Goal: Transaction & Acquisition: Obtain resource

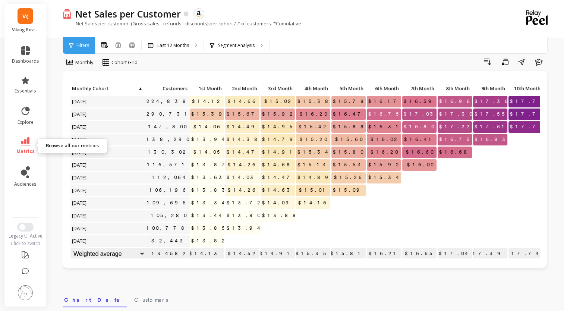
click at [27, 147] on link "metrics" at bounding box center [25, 145] width 27 height 17
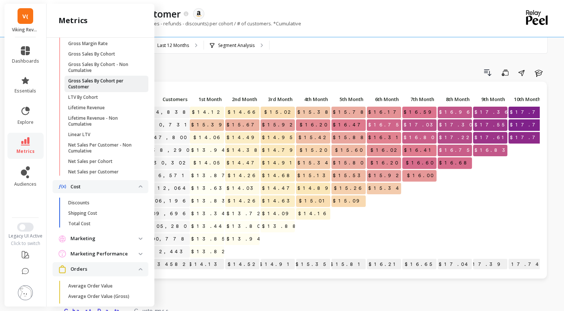
scroll to position [255, 0]
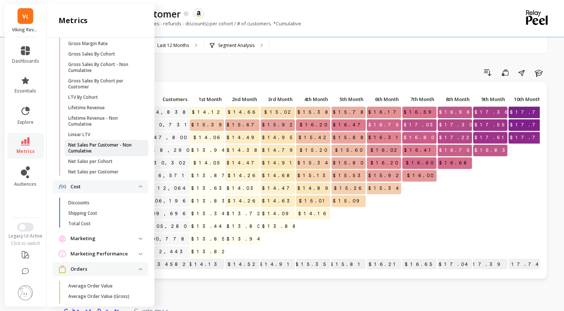
click at [96, 154] on p "Net Sales Per Customer - Non Cumulative" at bounding box center [103, 148] width 71 height 12
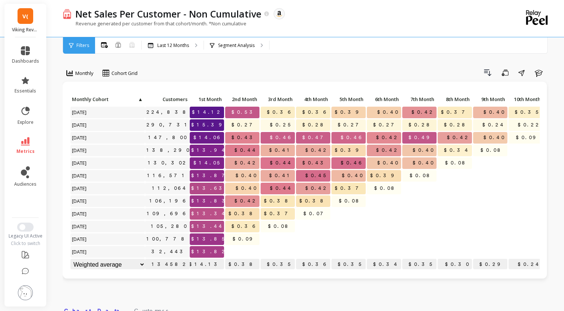
click at [28, 18] on span "V(" at bounding box center [25, 16] width 6 height 9
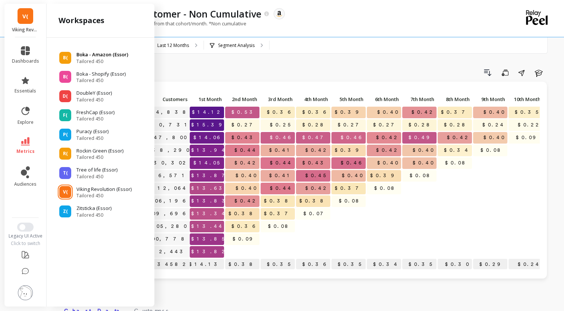
click at [84, 57] on p "Boka - Amazon (Essor)" at bounding box center [102, 54] width 52 height 7
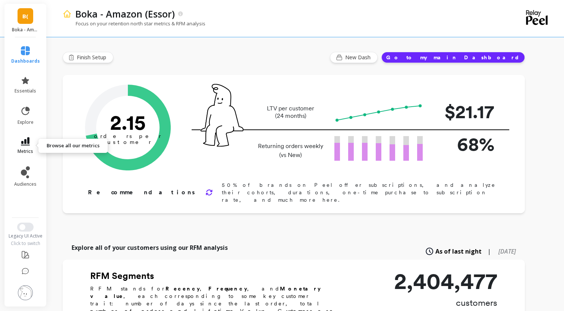
click at [33, 147] on link "metrics" at bounding box center [25, 145] width 29 height 17
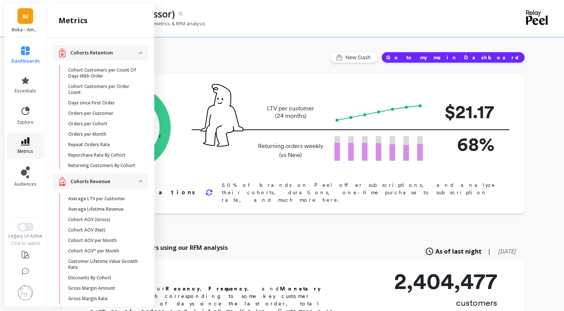
scroll to position [255, 0]
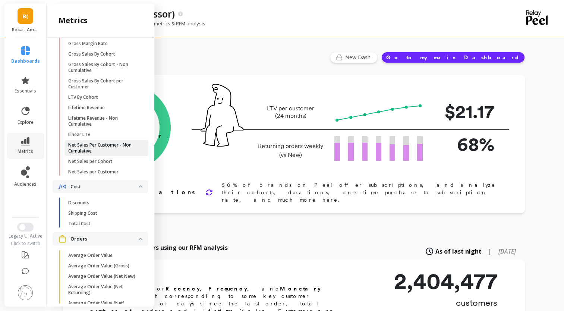
click at [95, 151] on p "Net Sales Per Customer - Non Cumulative" at bounding box center [103, 148] width 71 height 12
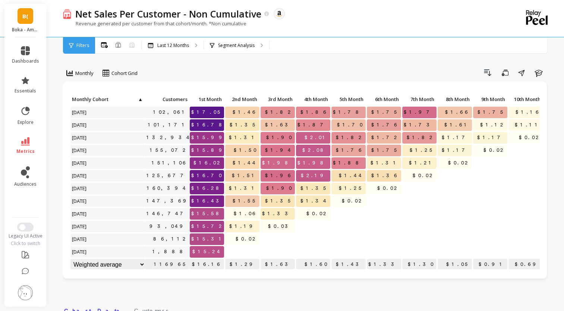
click at [29, 157] on li "metrics" at bounding box center [25, 146] width 36 height 26
drag, startPoint x: 29, startPoint y: 157, endPoint x: 27, endPoint y: 143, distance: 13.6
click at [27, 143] on icon at bounding box center [25, 141] width 9 height 8
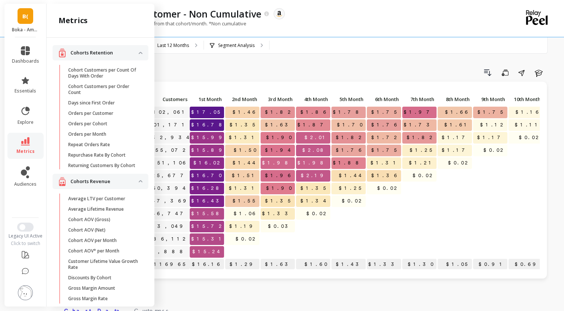
scroll to position [255, 0]
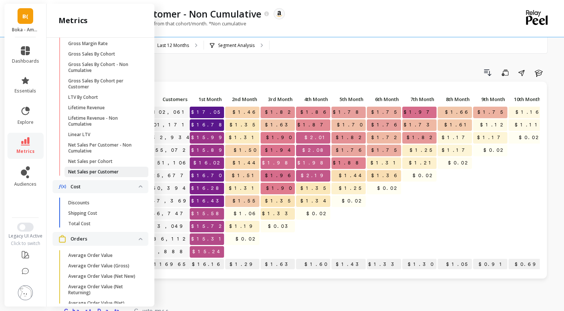
click at [96, 175] on p "Net Sales per Customer" at bounding box center [93, 172] width 50 height 6
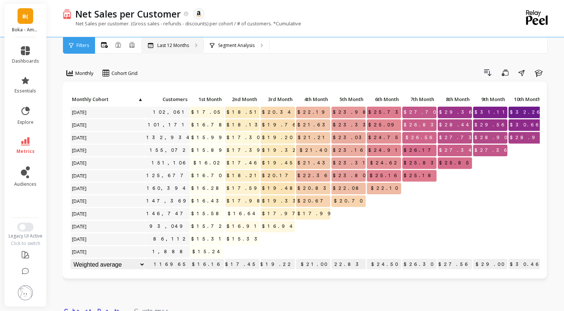
click at [184, 47] on p "Last 12 Months" at bounding box center [173, 45] width 32 height 6
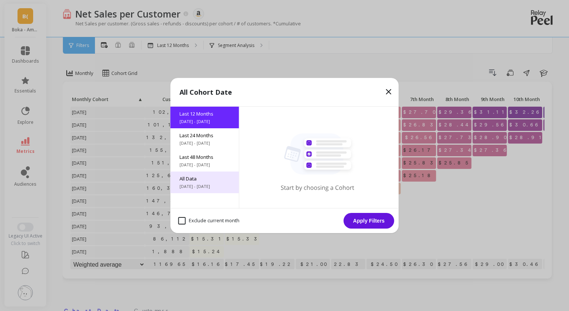
click at [200, 179] on span "All Data" at bounding box center [205, 178] width 51 height 7
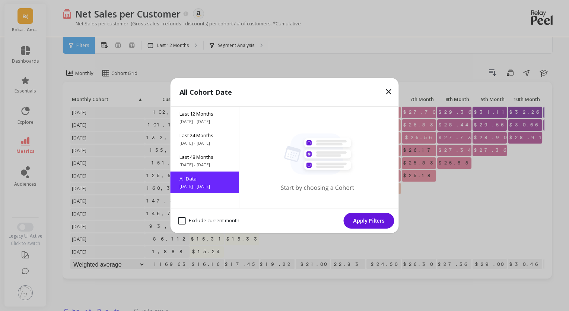
click at [371, 220] on button "Apply Filters" at bounding box center [369, 221] width 51 height 16
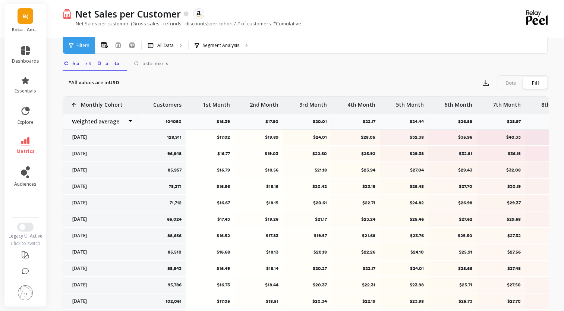
scroll to position [247, 0]
click at [486, 85] on icon "button" at bounding box center [485, 82] width 7 height 7
click at [491, 102] on button "CSV" at bounding box center [512, 102] width 66 height 13
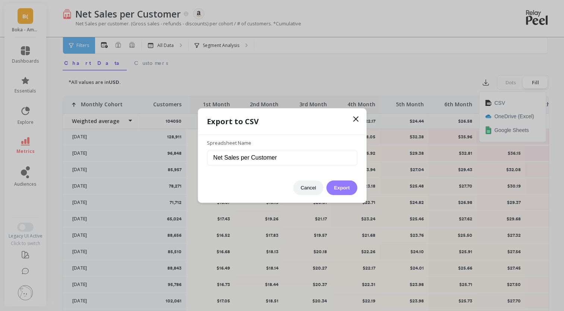
click at [338, 188] on button "Export" at bounding box center [341, 187] width 31 height 15
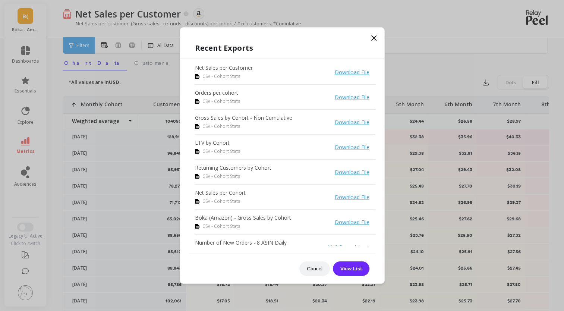
click at [376, 39] on icon at bounding box center [373, 38] width 9 height 9
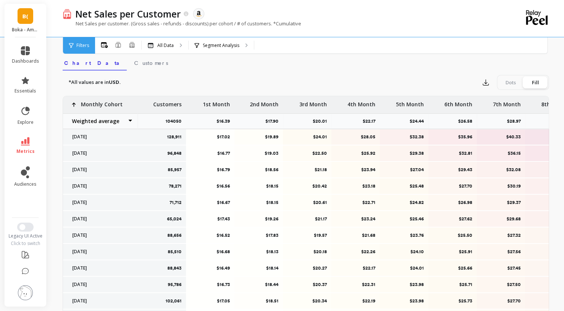
click at [31, 139] on link "metrics" at bounding box center [25, 145] width 27 height 17
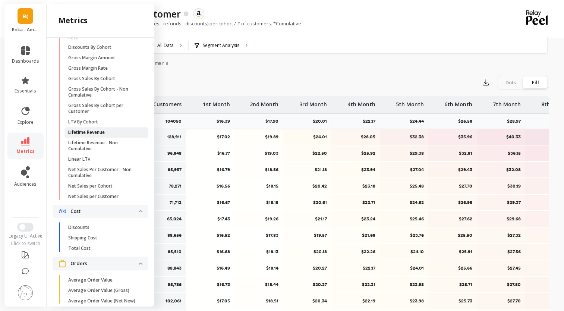
scroll to position [228, 0]
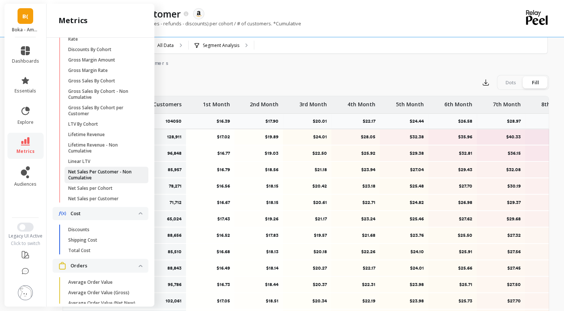
click at [100, 179] on p "Net Sales Per Customer - Non Cumulative" at bounding box center [103, 175] width 71 height 12
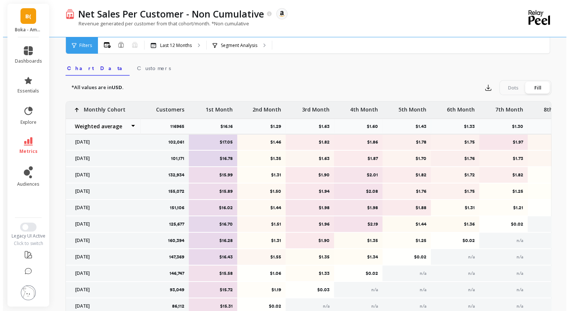
scroll to position [219, 0]
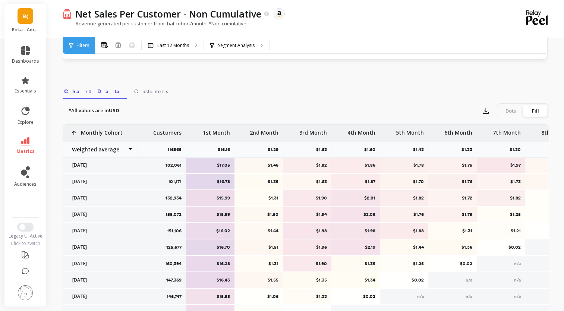
click at [266, 107] on div "*All values are in USD. Export Dots Fill" at bounding box center [306, 110] width 486 height 15
click at [177, 44] on p "Last 12 Months" at bounding box center [173, 45] width 32 height 6
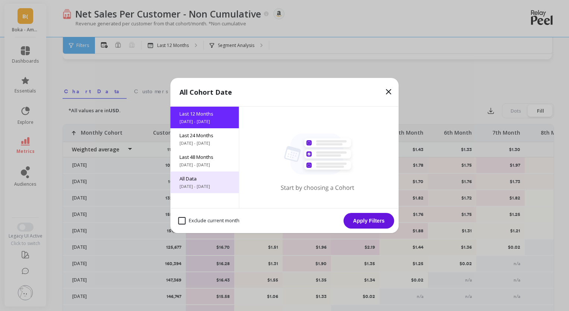
click at [199, 183] on div "All Data 6/8/2017 - 10/8/2025" at bounding box center [205, 182] width 69 height 22
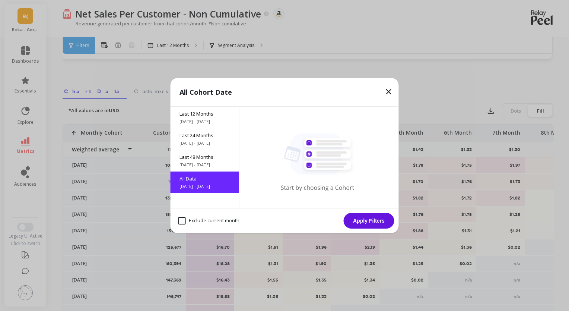
click at [386, 217] on button "Apply Filters" at bounding box center [369, 221] width 51 height 16
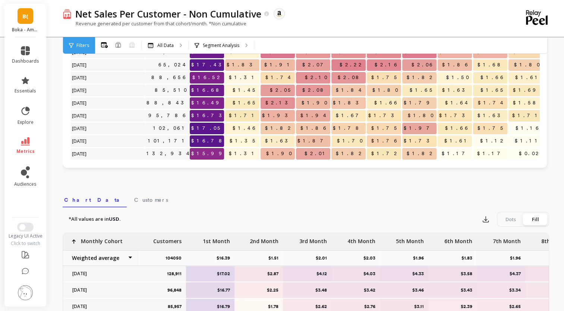
scroll to position [214, 0]
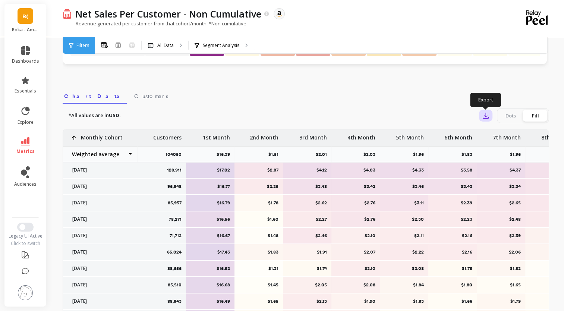
click at [485, 116] on icon "button" at bounding box center [486, 116] width 6 height 6
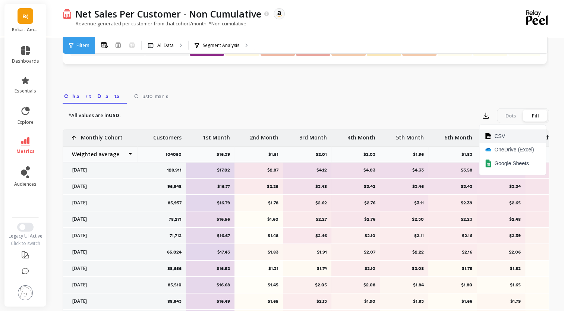
click at [493, 135] on button "CSV" at bounding box center [512, 135] width 66 height 13
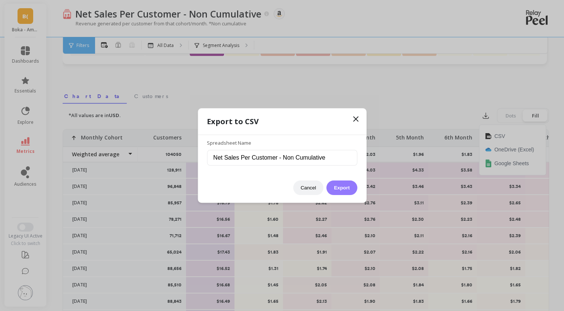
click at [346, 190] on button "Export" at bounding box center [341, 187] width 31 height 15
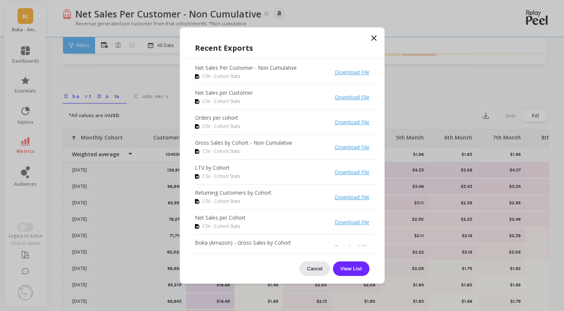
click at [315, 269] on button "Cancel" at bounding box center [314, 268] width 31 height 15
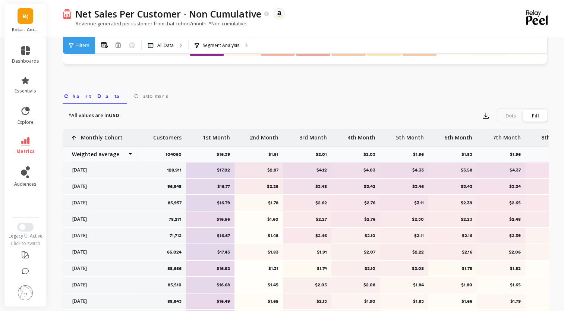
click at [22, 150] on span "metrics" at bounding box center [25, 151] width 18 height 6
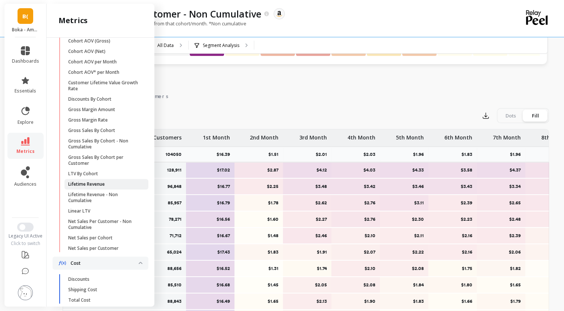
scroll to position [167, 0]
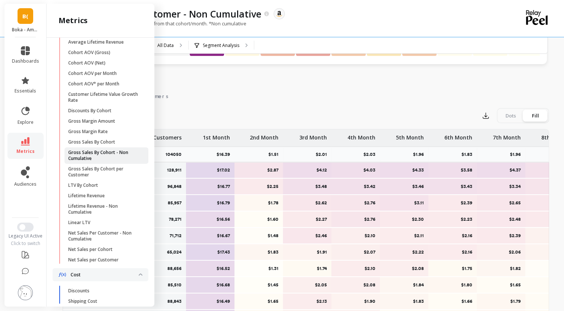
click at [89, 159] on p "Gross Sales By Cohort - Non Cumulative" at bounding box center [103, 155] width 71 height 12
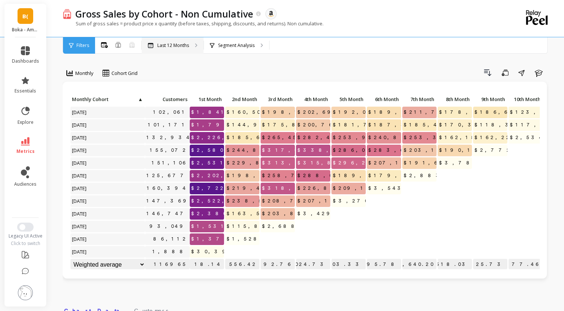
click at [183, 48] on p "Last 12 Months" at bounding box center [173, 45] width 32 height 6
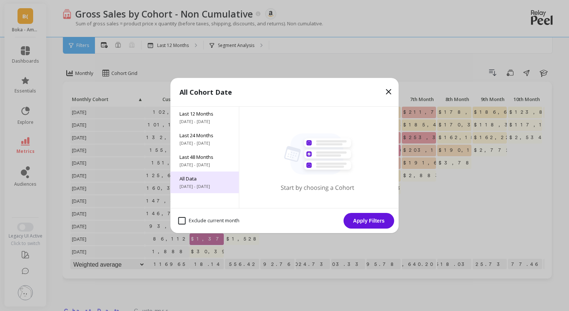
click at [210, 176] on span "All Data" at bounding box center [205, 178] width 51 height 7
click at [361, 218] on button "Apply Filters" at bounding box center [369, 221] width 51 height 16
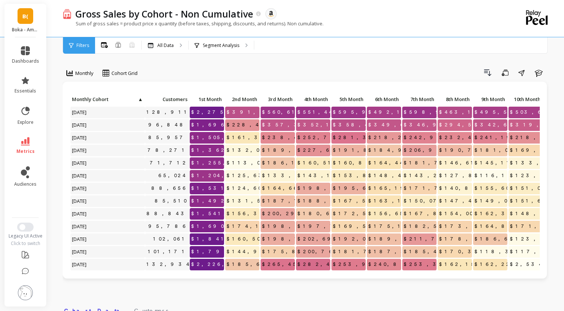
click at [330, 62] on div "Monthly Cohort Grid Drill Down Save Share Learn Click to create an audience 128…" at bounding box center [306, 314] width 486 height 569
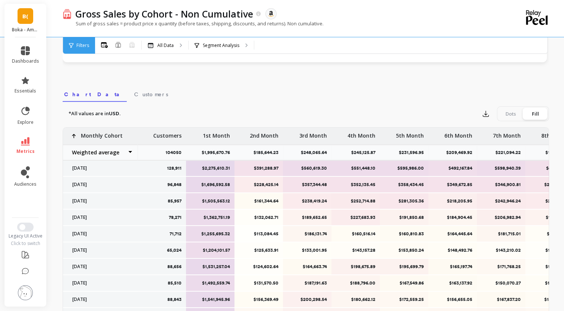
scroll to position [219, 0]
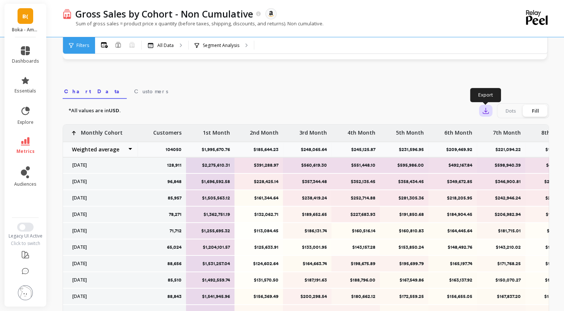
click at [483, 113] on icon "button" at bounding box center [486, 111] width 6 height 6
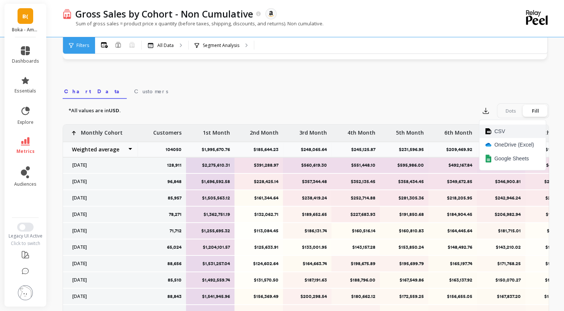
click at [496, 130] on span "CSV" at bounding box center [499, 130] width 11 height 7
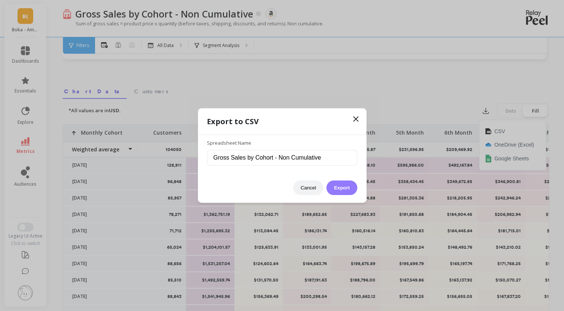
click at [340, 186] on button "Export" at bounding box center [341, 187] width 31 height 15
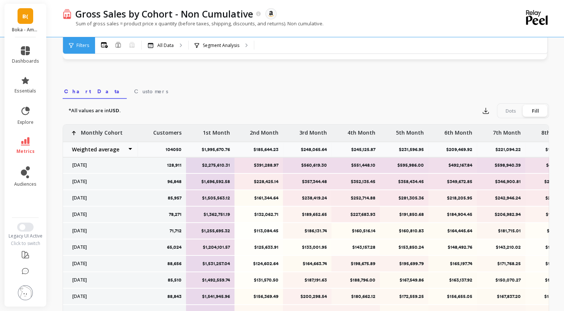
click at [26, 27] on p "Boka - Amazon (Essor)" at bounding box center [25, 30] width 27 height 6
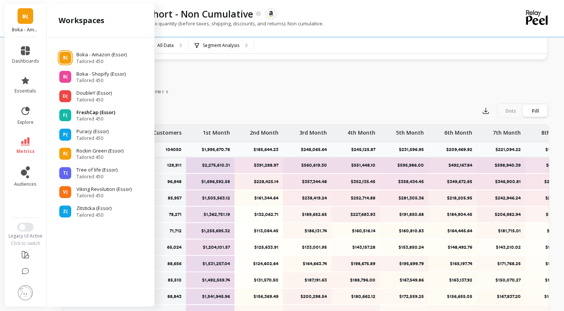
click at [92, 116] on span "Tailored 450" at bounding box center [95, 119] width 39 height 6
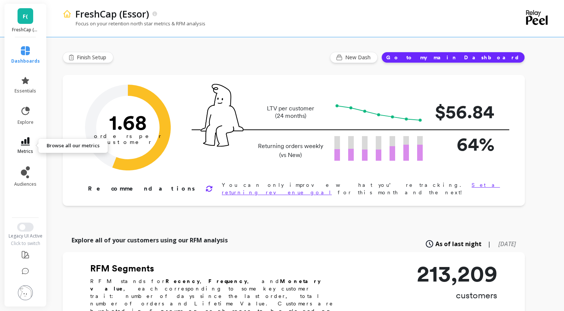
click at [31, 142] on link "metrics" at bounding box center [25, 145] width 29 height 17
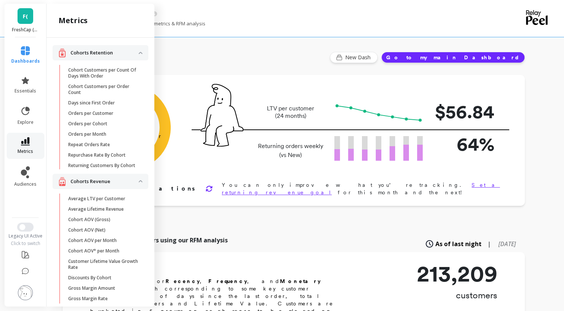
scroll to position [167, 0]
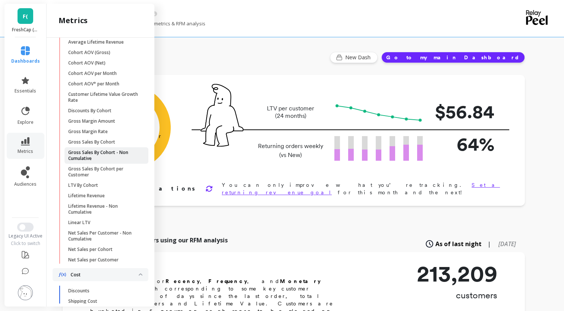
click at [122, 159] on p "Gross Sales By Cohort - Non Cumulative" at bounding box center [103, 155] width 71 height 12
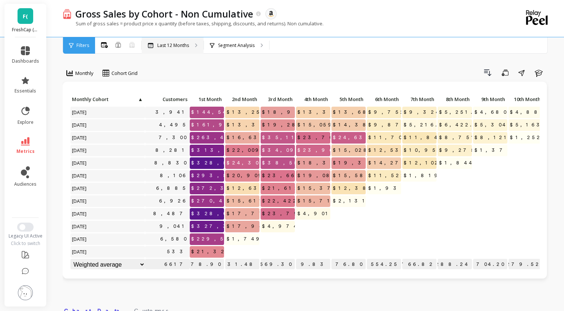
click at [173, 45] on p "Last 12 Months" at bounding box center [173, 45] width 32 height 6
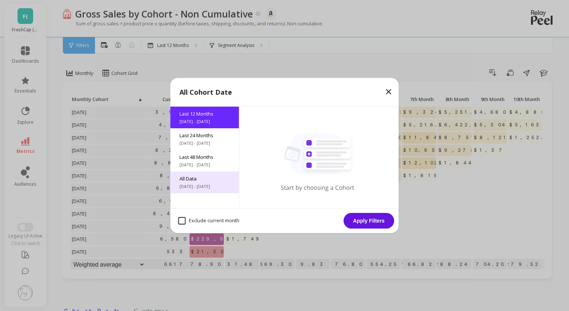
click at [205, 178] on span "All Data" at bounding box center [205, 178] width 51 height 7
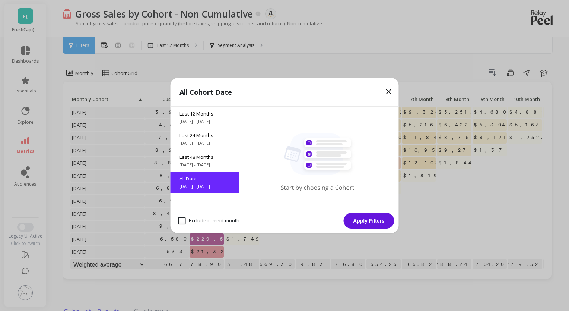
click at [381, 220] on button "Apply Filters" at bounding box center [369, 221] width 51 height 16
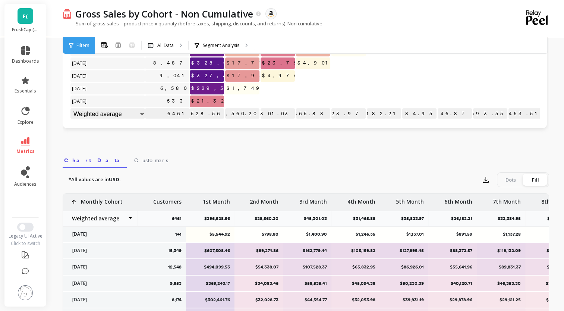
scroll to position [157, 0]
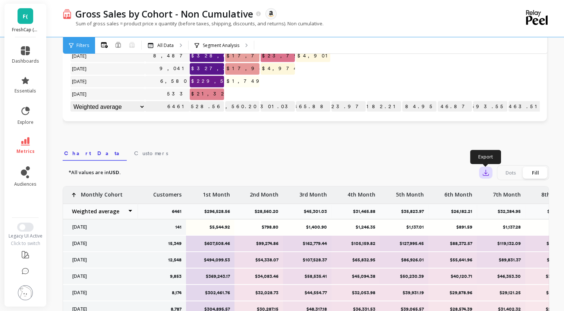
click at [484, 171] on icon "button" at bounding box center [485, 172] width 7 height 7
click at [495, 195] on span "CSV" at bounding box center [499, 192] width 11 height 7
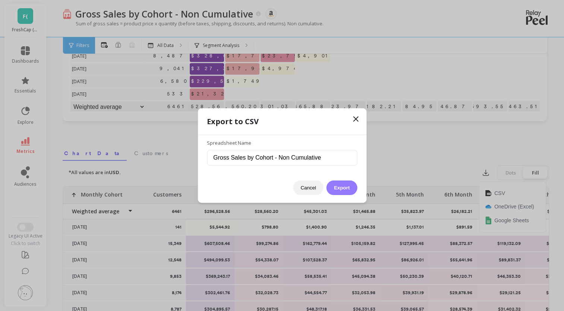
click at [342, 187] on button "Export" at bounding box center [341, 187] width 31 height 15
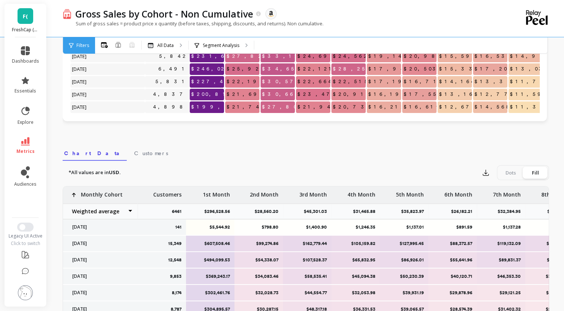
click at [30, 19] on link "F(" at bounding box center [26, 16] width 16 height 16
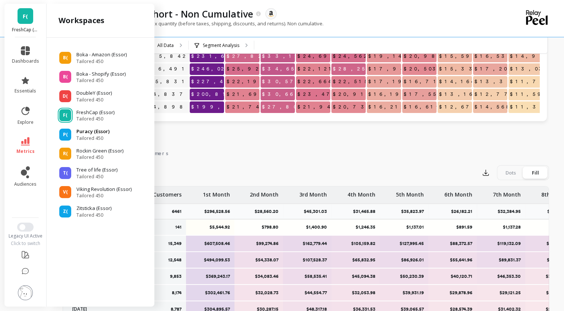
click at [99, 135] on span "Tailored 450" at bounding box center [92, 138] width 33 height 6
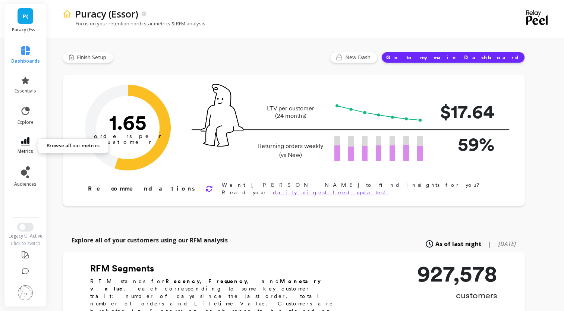
click at [29, 142] on icon at bounding box center [25, 141] width 9 height 8
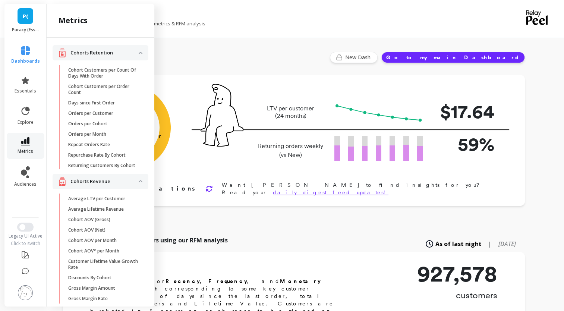
scroll to position [167, 0]
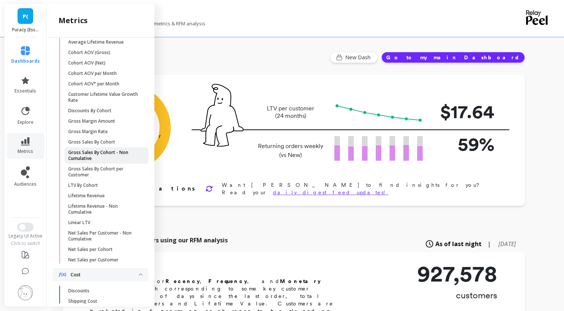
click at [120, 160] on p "Gross Sales By Cohort - Non Cumulative" at bounding box center [103, 155] width 71 height 12
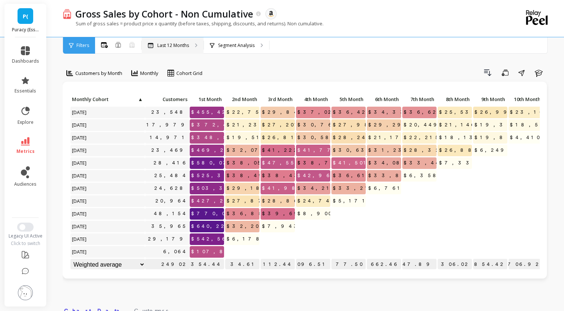
click at [185, 47] on p "Last 12 Months" at bounding box center [173, 45] width 32 height 6
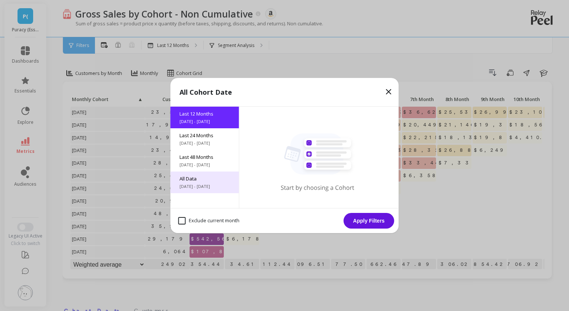
click at [209, 177] on span "All Data" at bounding box center [205, 178] width 51 height 7
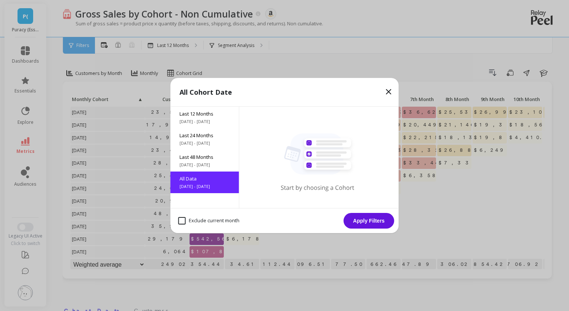
click at [378, 220] on button "Apply Filters" at bounding box center [369, 221] width 51 height 16
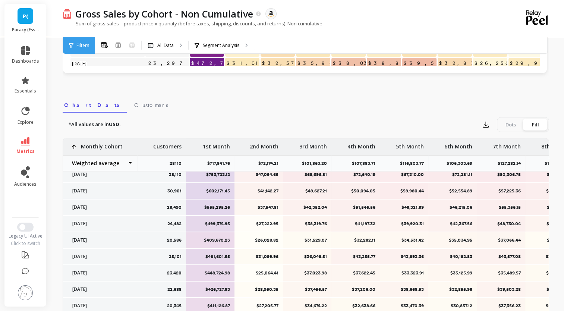
scroll to position [212, 0]
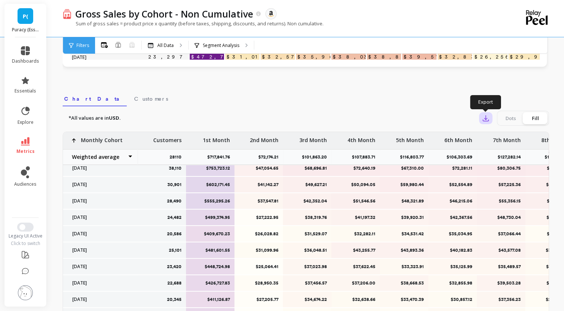
click at [487, 117] on icon "button" at bounding box center [485, 117] width 7 height 7
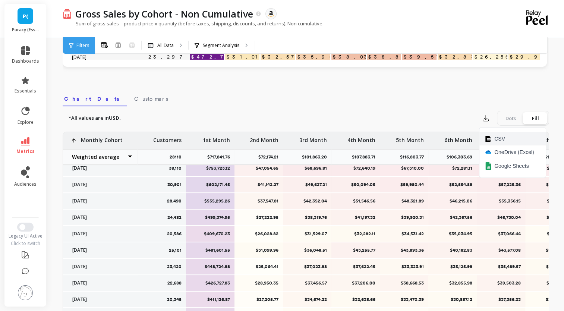
click at [494, 140] on span "CSV" at bounding box center [499, 138] width 11 height 7
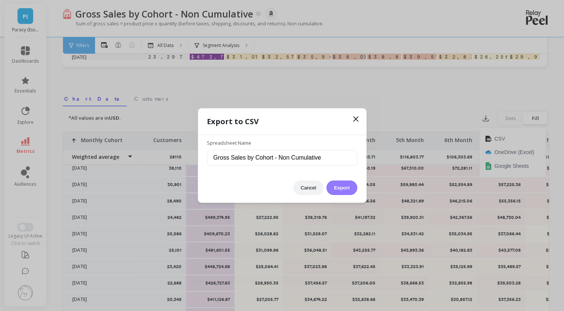
click at [345, 188] on button "Export" at bounding box center [341, 187] width 31 height 15
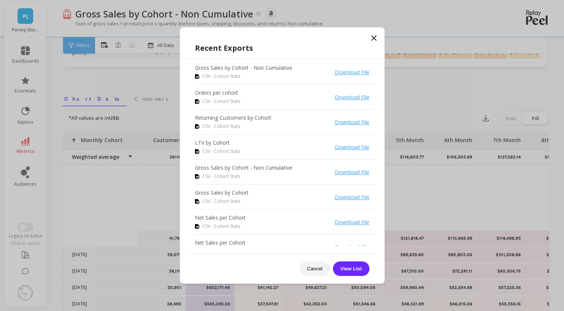
scroll to position [103, 0]
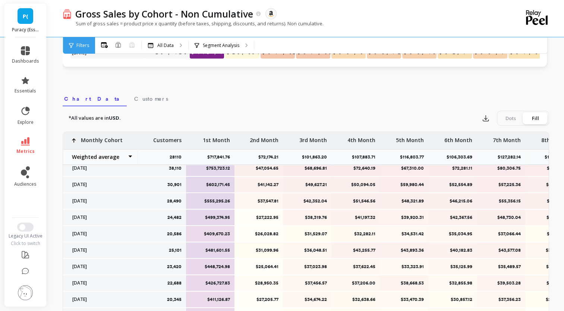
click at [26, 24] on div "P( Puracy (Essor)" at bounding box center [25, 21] width 42 height 34
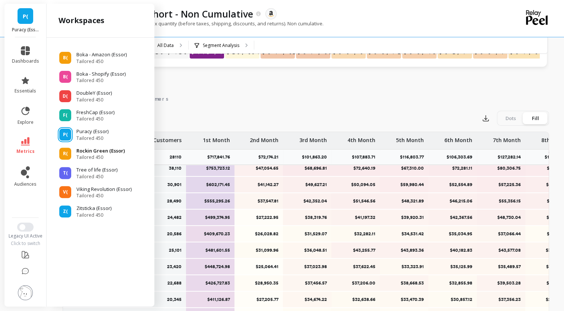
click at [101, 153] on p "Rockin Green (Essor)" at bounding box center [100, 150] width 48 height 7
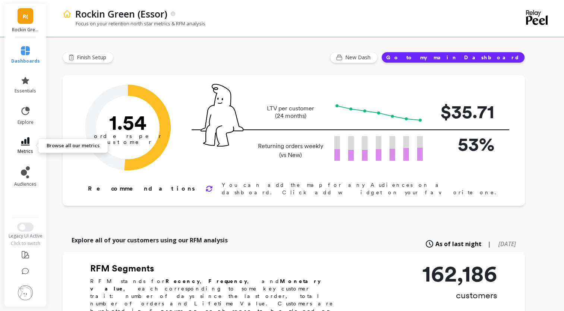
click at [26, 143] on icon at bounding box center [25, 141] width 9 height 8
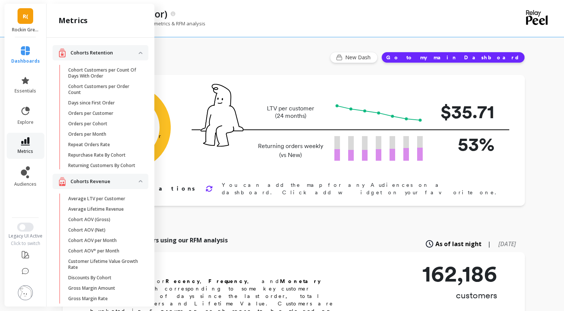
scroll to position [167, 0]
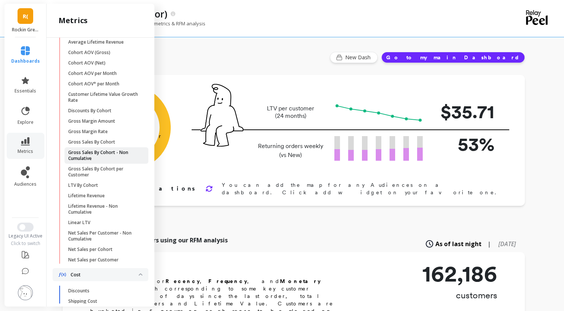
click at [111, 160] on p "Gross Sales By Cohort - Non Cumulative" at bounding box center [103, 155] width 71 height 12
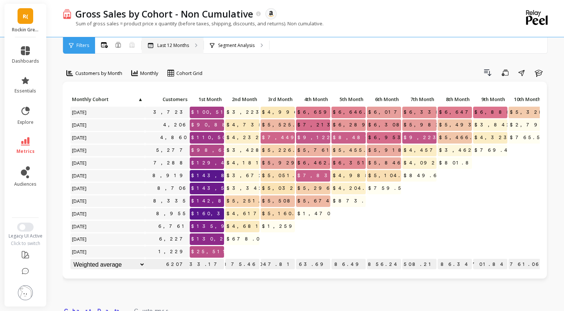
click at [170, 45] on p "Last 12 Months" at bounding box center [173, 45] width 32 height 6
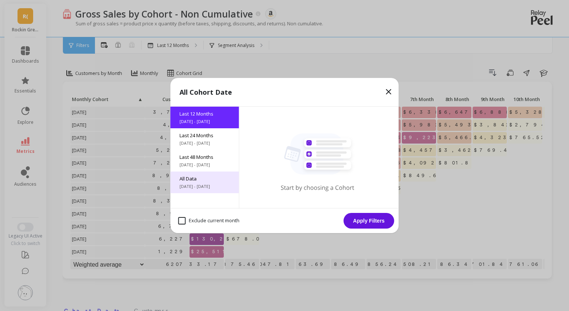
click at [201, 184] on span "[DATE] - [DATE]" at bounding box center [205, 186] width 51 height 6
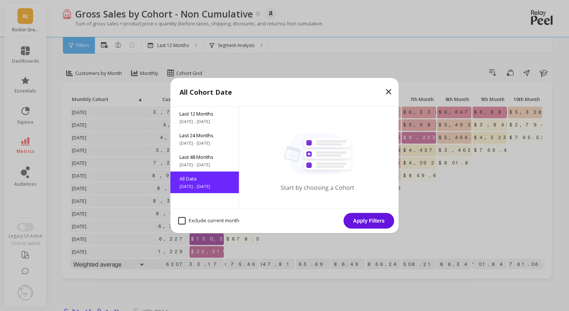
click at [377, 220] on button "Apply Filters" at bounding box center [369, 221] width 51 height 16
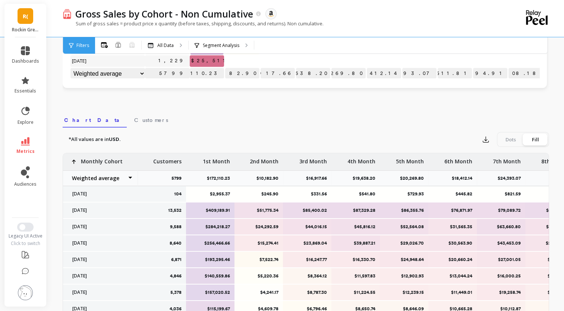
scroll to position [193, 0]
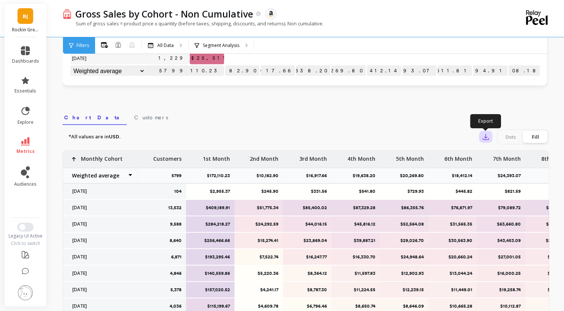
click at [481, 134] on button "button" at bounding box center [485, 137] width 13 height 12
click at [491, 160] on button "CSV" at bounding box center [512, 157] width 66 height 13
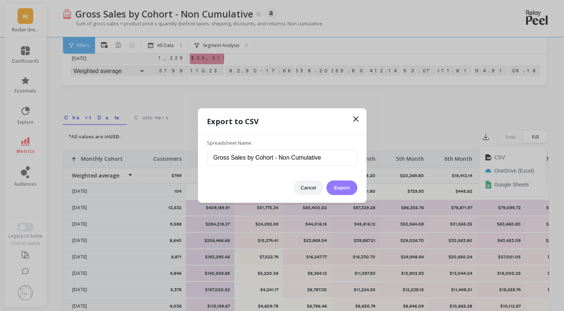
click at [339, 190] on button "Export" at bounding box center [341, 187] width 31 height 15
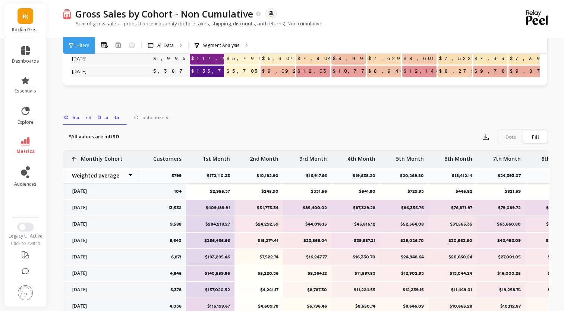
click at [29, 23] on link "R(" at bounding box center [26, 16] width 16 height 16
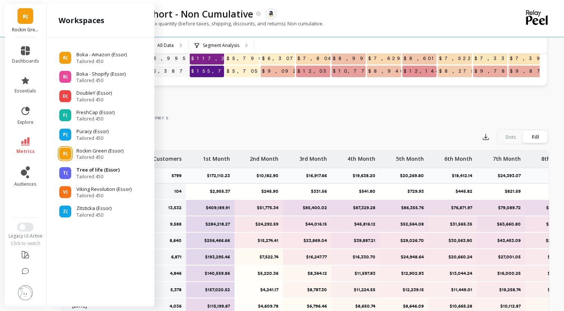
click at [104, 172] on p "Tree of life (Essor)" at bounding box center [97, 169] width 43 height 7
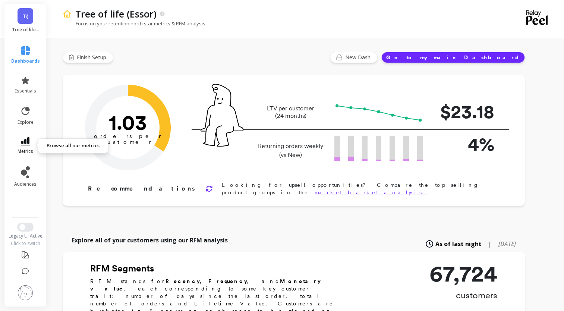
click at [31, 146] on link "metrics" at bounding box center [25, 145] width 29 height 17
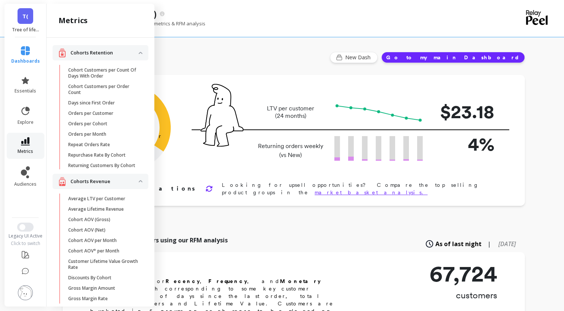
scroll to position [167, 0]
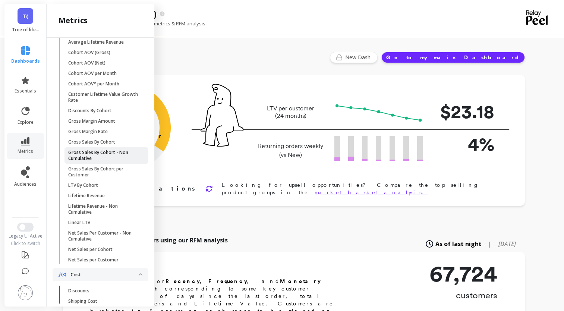
click at [99, 161] on p "Gross Sales By Cohort - Non Cumulative" at bounding box center [103, 155] width 71 height 12
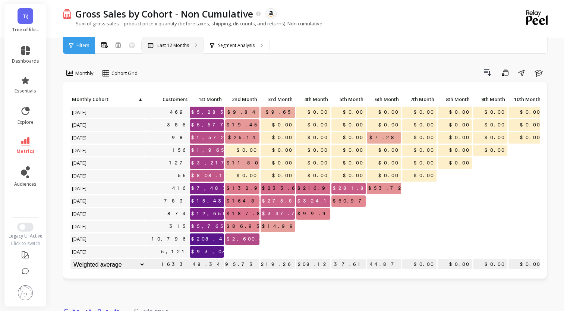
click at [180, 46] on p "Last 12 Months" at bounding box center [173, 45] width 32 height 6
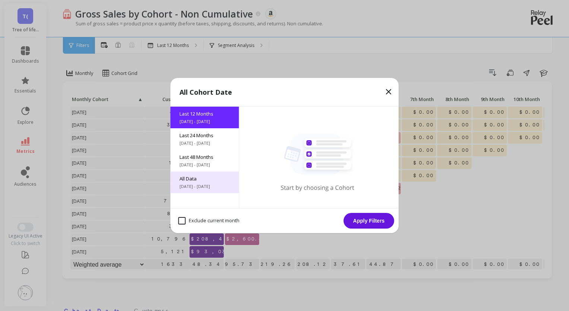
click at [196, 182] on div "All Data 6/8/2017 - 10/8/2025" at bounding box center [205, 182] width 69 height 22
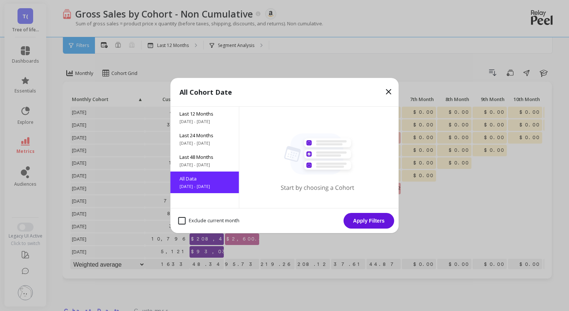
click at [377, 217] on button "Apply Filters" at bounding box center [369, 221] width 51 height 16
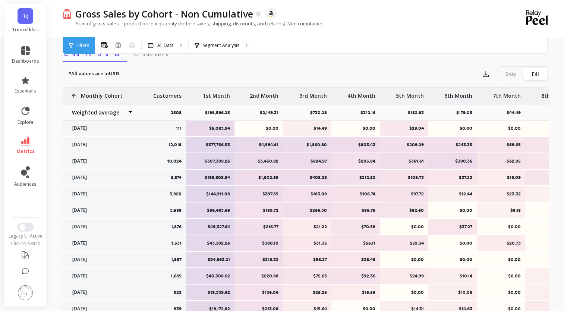
scroll to position [261, 0]
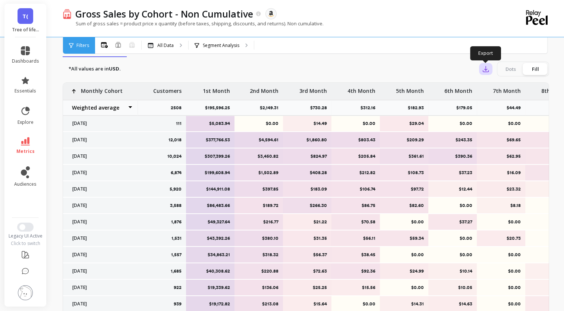
click at [485, 68] on icon "button" at bounding box center [486, 69] width 6 height 6
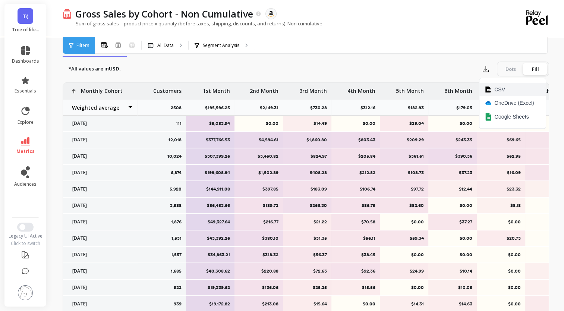
click at [495, 88] on span "CSV" at bounding box center [499, 89] width 11 height 7
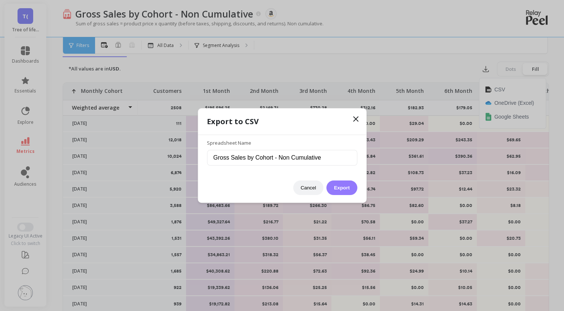
click at [346, 187] on button "Export" at bounding box center [341, 187] width 31 height 15
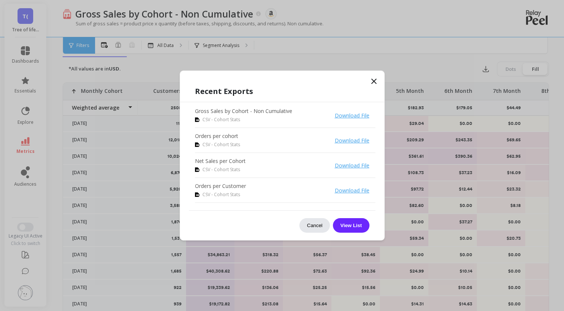
click at [316, 227] on button "Cancel" at bounding box center [314, 225] width 31 height 15
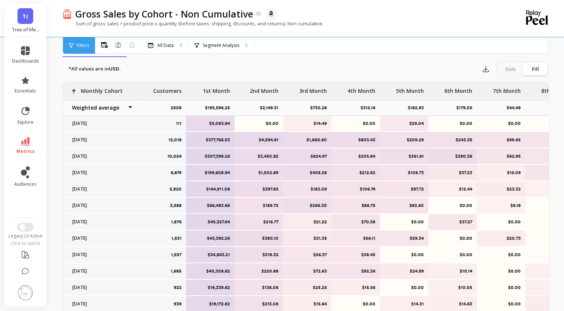
click at [341, 20] on div "Sum of gross sales = product price x quantity (before taxes, shipping, discount…" at bounding box center [275, 27] width 425 height 14
click at [26, 19] on span "T(" at bounding box center [25, 16] width 6 height 9
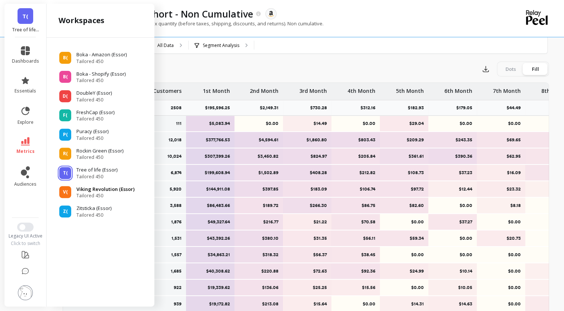
click at [95, 189] on p "Viking Revolution (Essor)" at bounding box center [105, 189] width 58 height 7
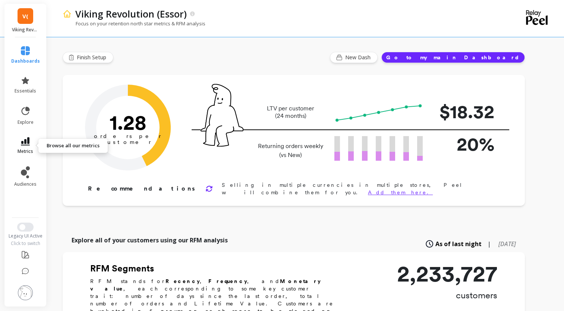
click at [21, 145] on link "metrics" at bounding box center [25, 145] width 29 height 17
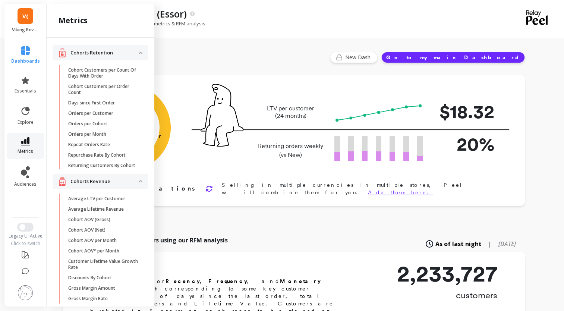
scroll to position [167, 0]
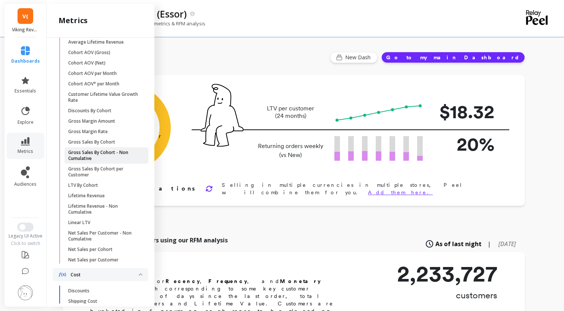
click at [108, 161] on p "Gross Sales By Cohort - Non Cumulative" at bounding box center [103, 155] width 71 height 12
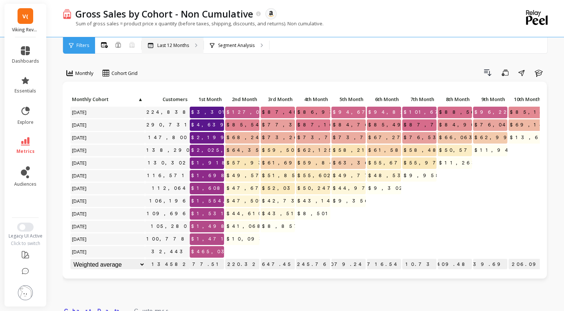
click at [168, 46] on p "Last 12 Months" at bounding box center [173, 45] width 32 height 6
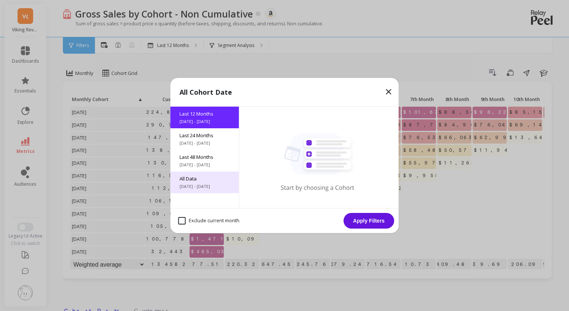
click at [198, 181] on span "All Data" at bounding box center [205, 178] width 51 height 7
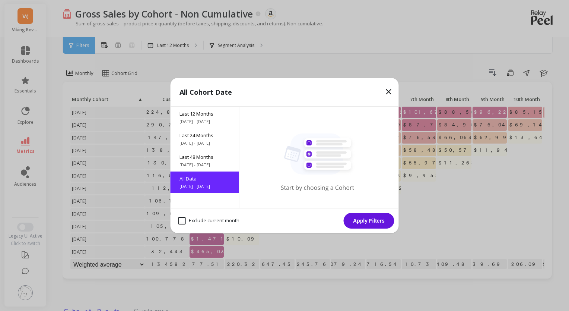
click at [365, 222] on button "Apply Filters" at bounding box center [369, 221] width 51 height 16
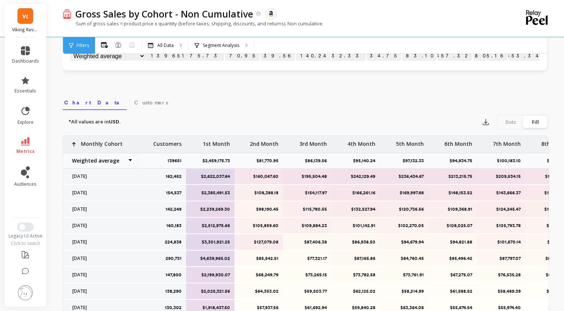
scroll to position [214, 0]
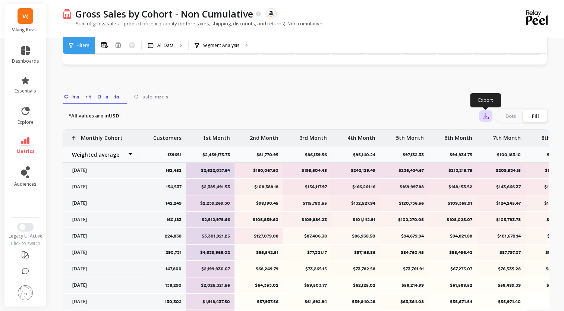
click at [486, 116] on icon "button" at bounding box center [486, 116] width 6 height 6
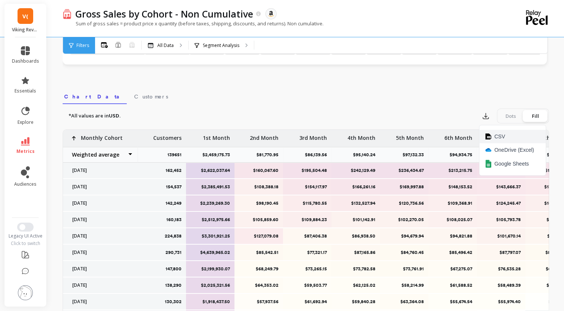
click at [494, 137] on span "CSV" at bounding box center [499, 136] width 11 height 7
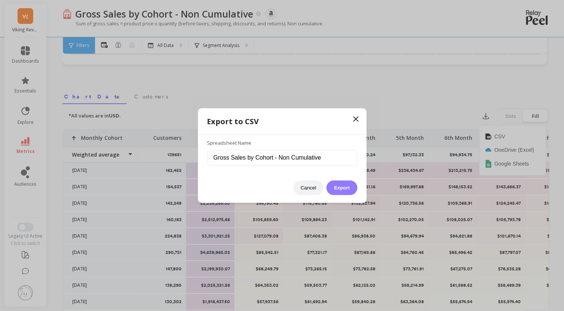
click at [345, 188] on button "Export" at bounding box center [341, 187] width 31 height 15
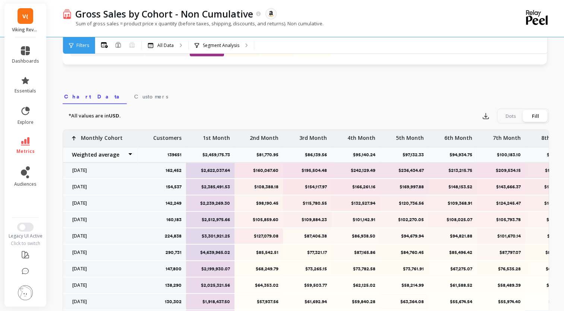
click at [23, 20] on link "V(" at bounding box center [26, 16] width 16 height 16
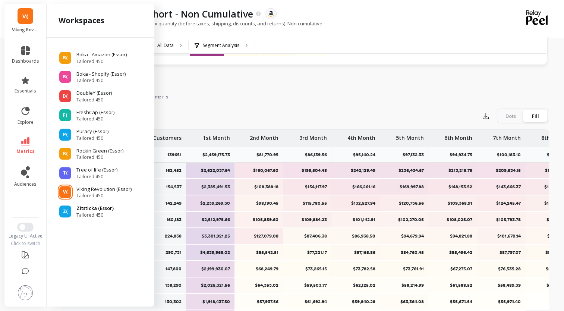
click at [98, 214] on span "Tailored 450" at bounding box center [94, 215] width 37 height 6
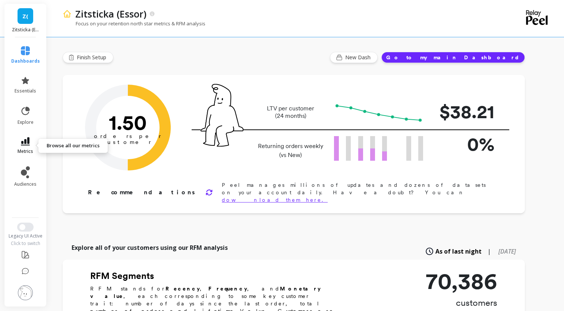
click at [29, 149] on span "metrics" at bounding box center [26, 151] width 16 height 6
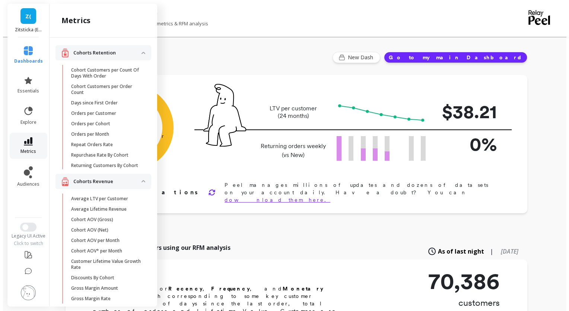
scroll to position [167, 0]
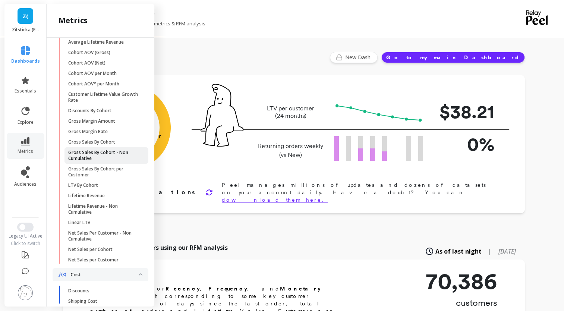
click at [100, 160] on p "Gross Sales By Cohort - Non Cumulative" at bounding box center [103, 155] width 71 height 12
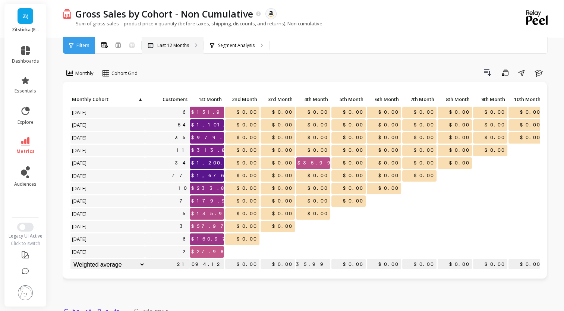
click at [181, 43] on p "Last 12 Months" at bounding box center [173, 45] width 32 height 6
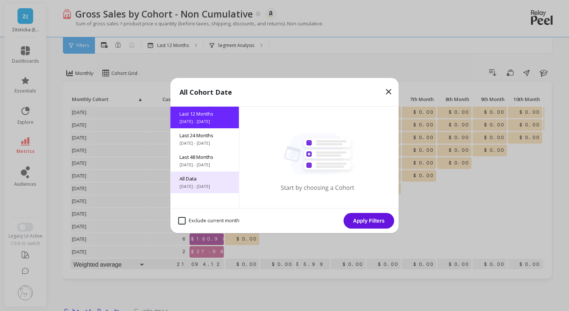
click at [197, 183] on span "[DATE] - [DATE]" at bounding box center [205, 186] width 51 height 6
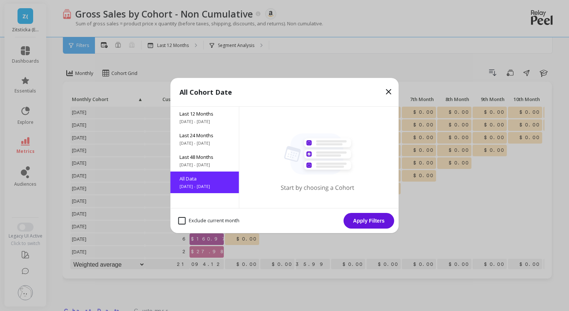
click at [367, 220] on button "Apply Filters" at bounding box center [369, 221] width 51 height 16
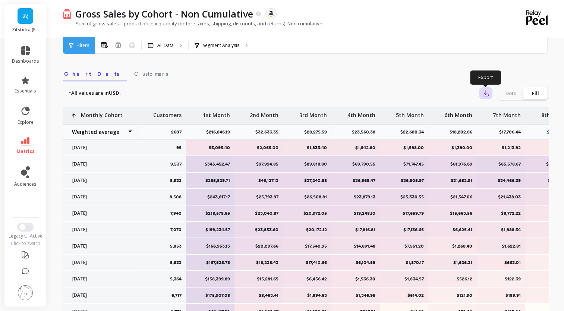
click at [485, 93] on icon "button" at bounding box center [485, 92] width 7 height 7
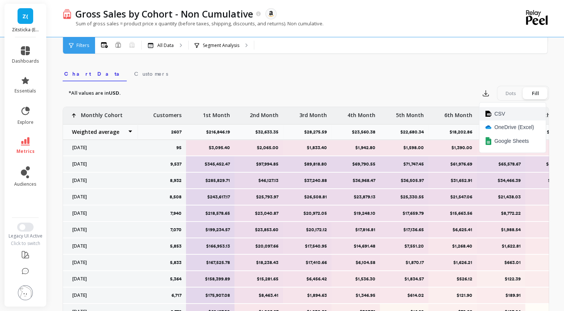
click at [495, 113] on span "CSV" at bounding box center [499, 113] width 11 height 7
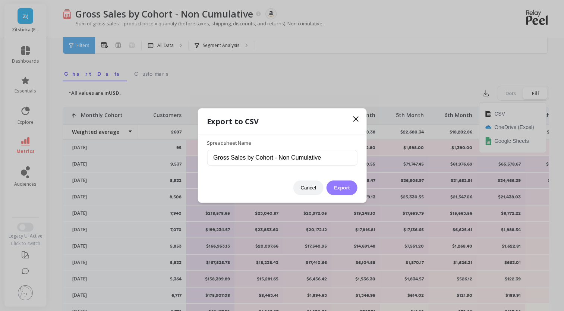
click at [345, 189] on button "Export" at bounding box center [341, 187] width 31 height 15
